Goal: Obtain resource: Obtain resource

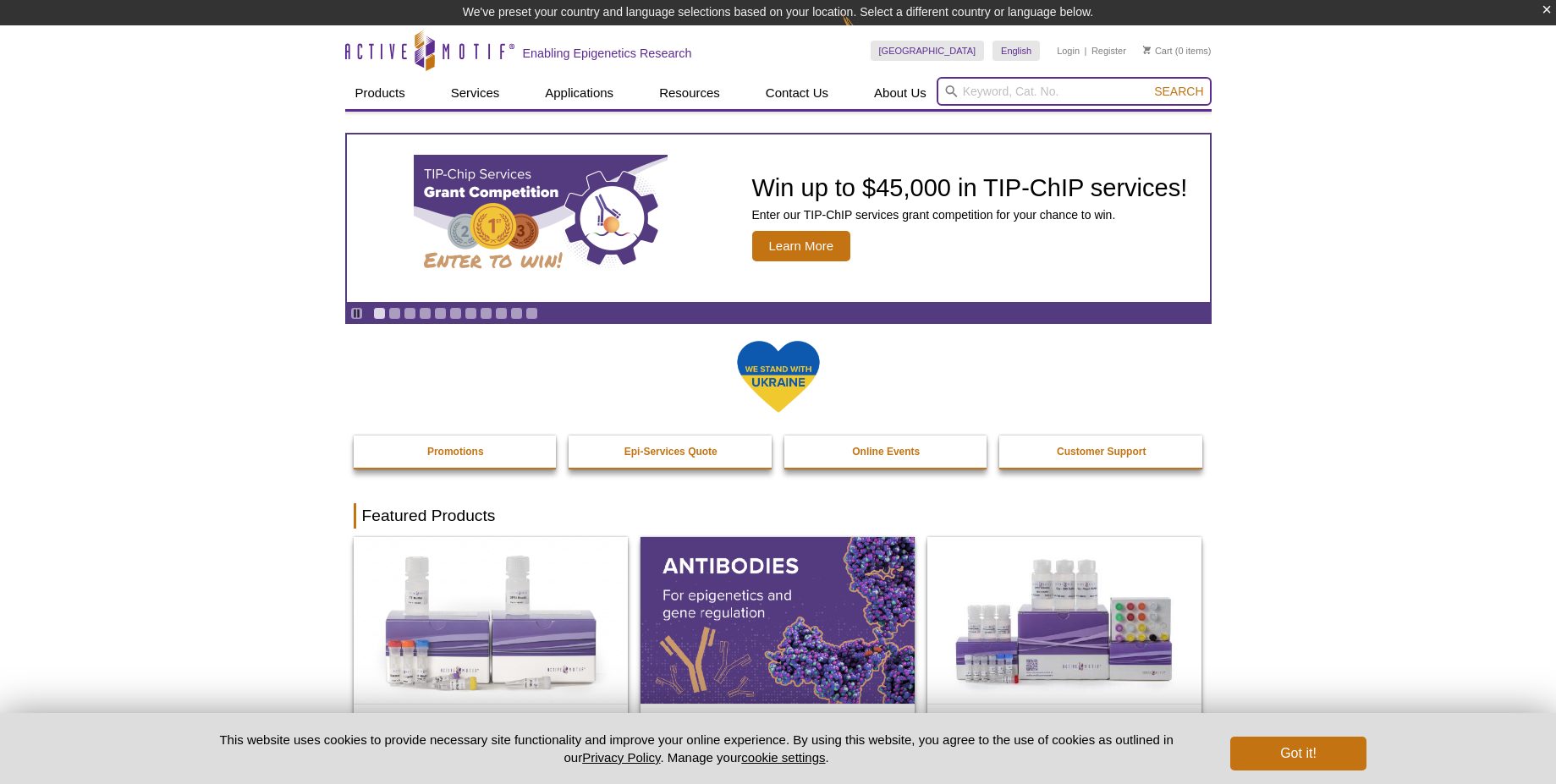
click at [1031, 93] on input "search" at bounding box center [1074, 92] width 275 height 29
paste input "52099"
type input "52099"
click at [1149, 83] on button "Search" at bounding box center [1178, 91] width 59 height 15
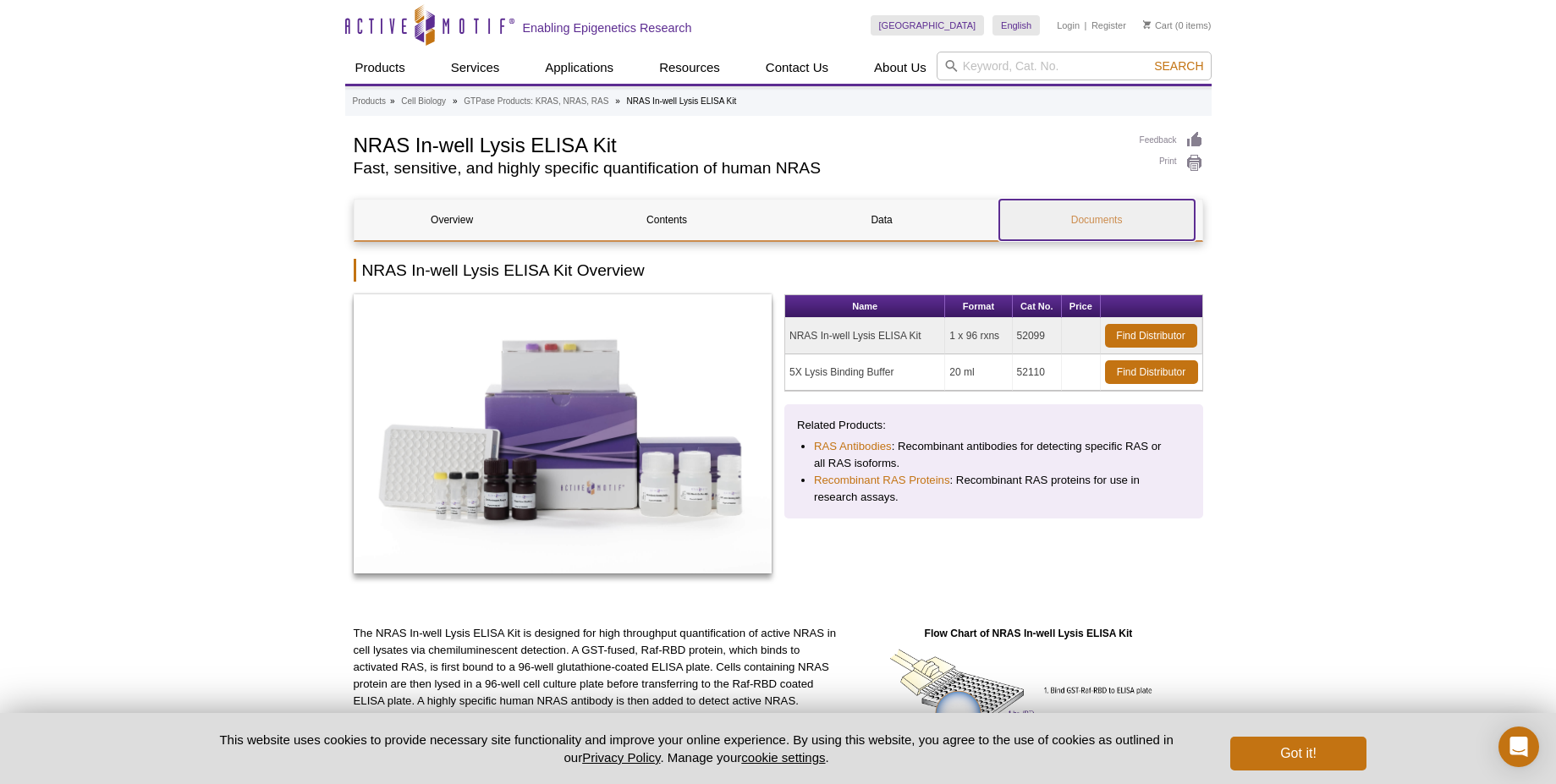
click at [1108, 220] on link "Documents" at bounding box center [1097, 220] width 195 height 41
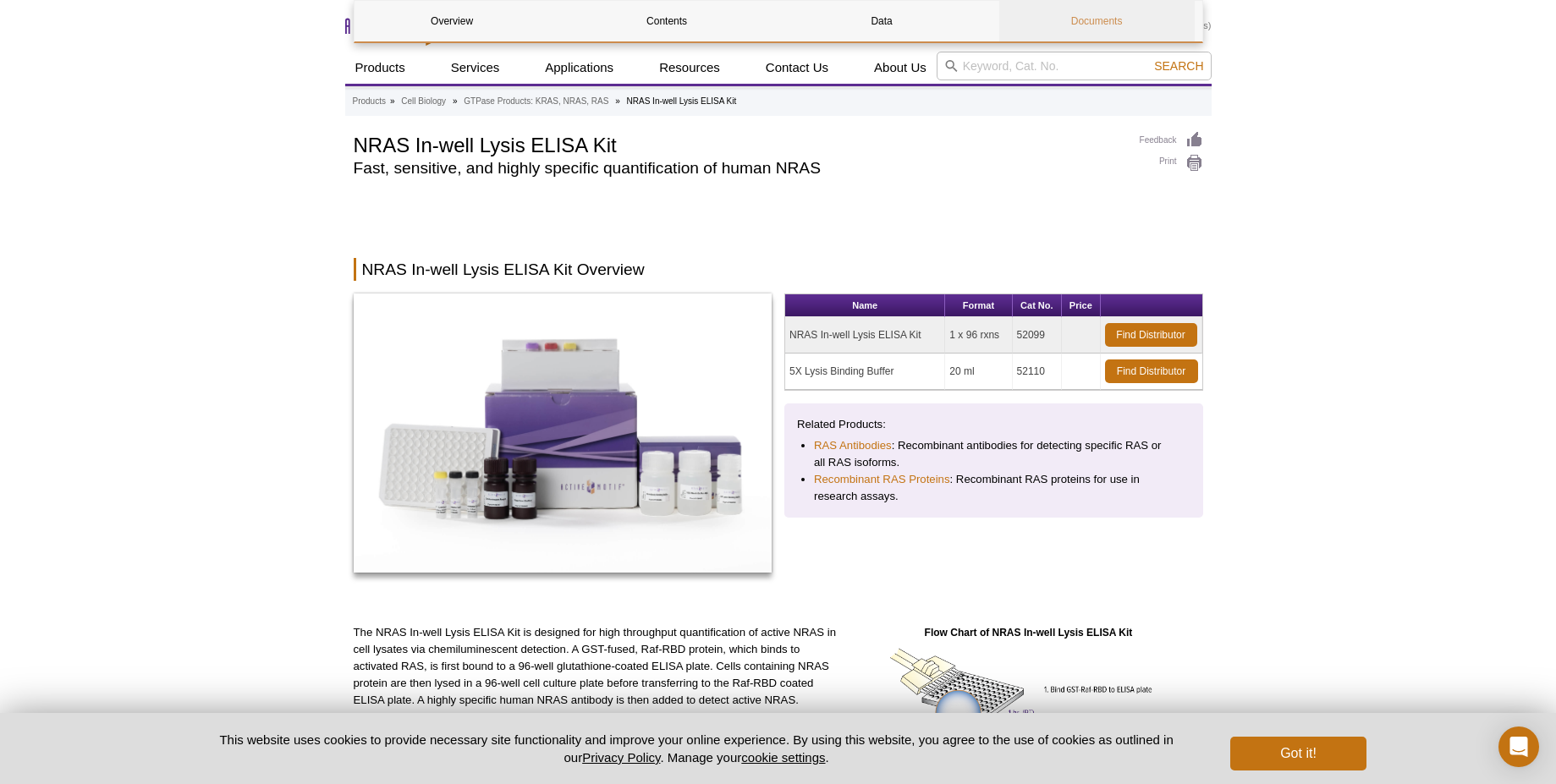
scroll to position [2413, 0]
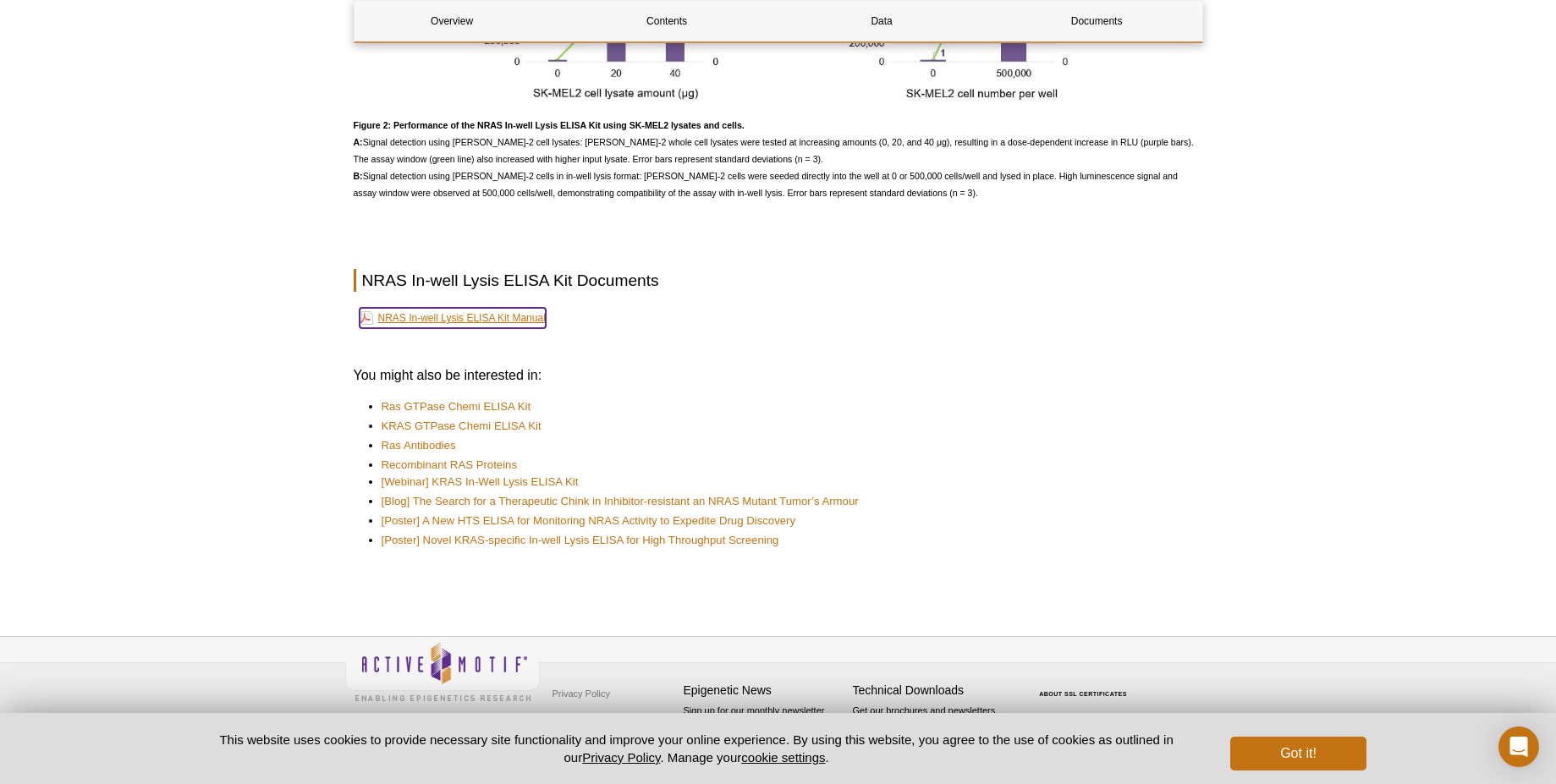
click at [501, 317] on link "NRAS In-well Lysis ELISA Kit Manual" at bounding box center [452, 318] width 186 height 20
